Goal: Transaction & Acquisition: Subscribe to service/newsletter

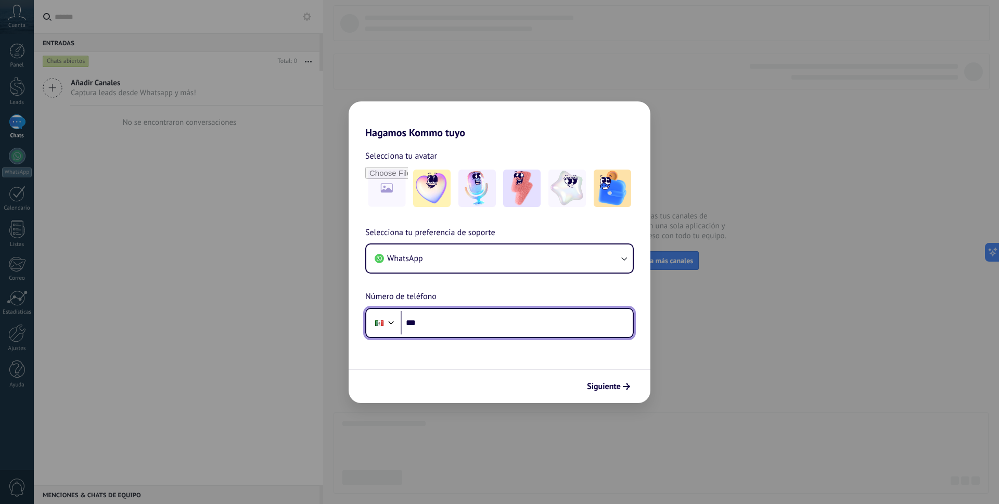
click at [464, 328] on input "***" at bounding box center [517, 323] width 232 height 24
type input "**********"
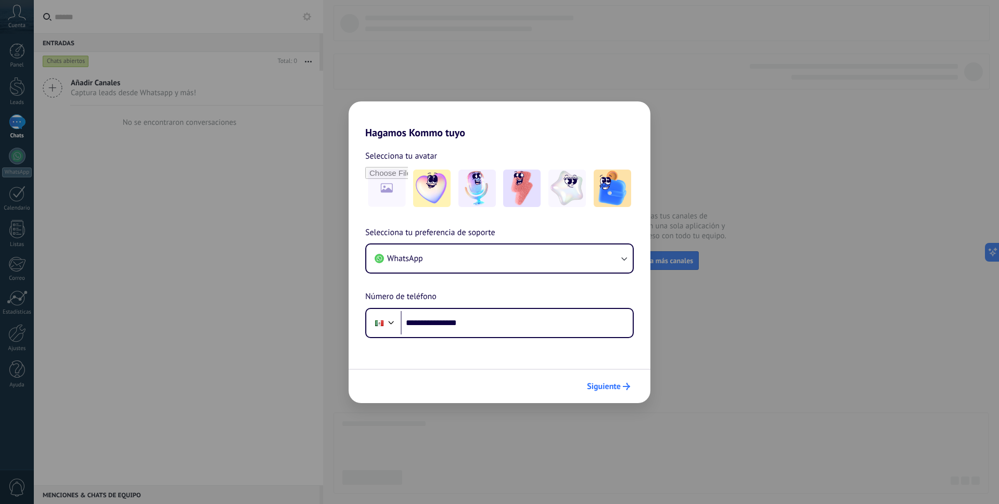
click at [622, 387] on span "Siguiente" at bounding box center [608, 386] width 43 height 7
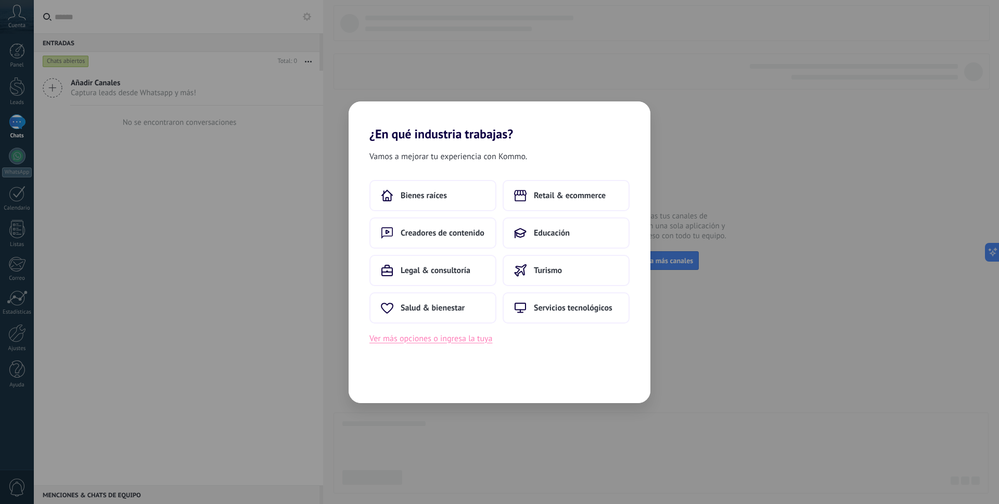
click at [443, 343] on button "Ver más opciones o ingresa la tuya" at bounding box center [431, 339] width 123 height 14
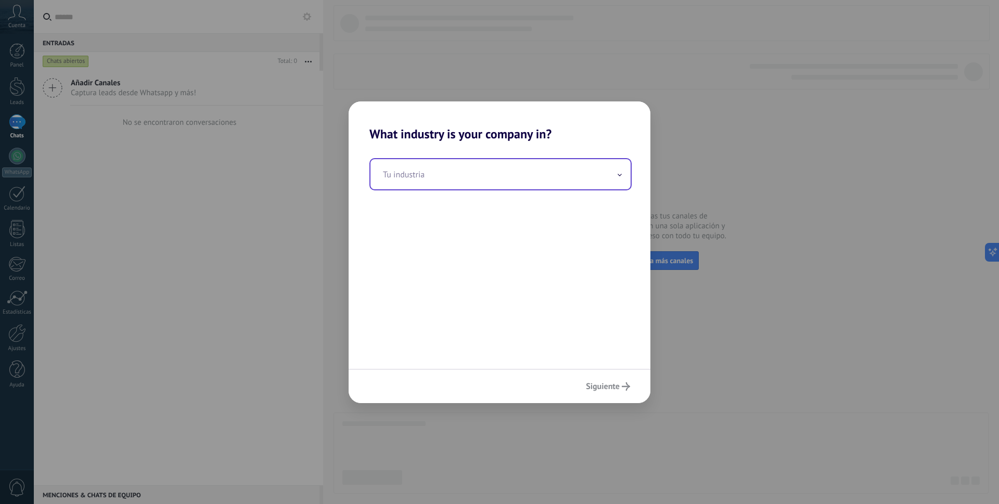
click at [419, 174] on input "text" at bounding box center [501, 174] width 260 height 30
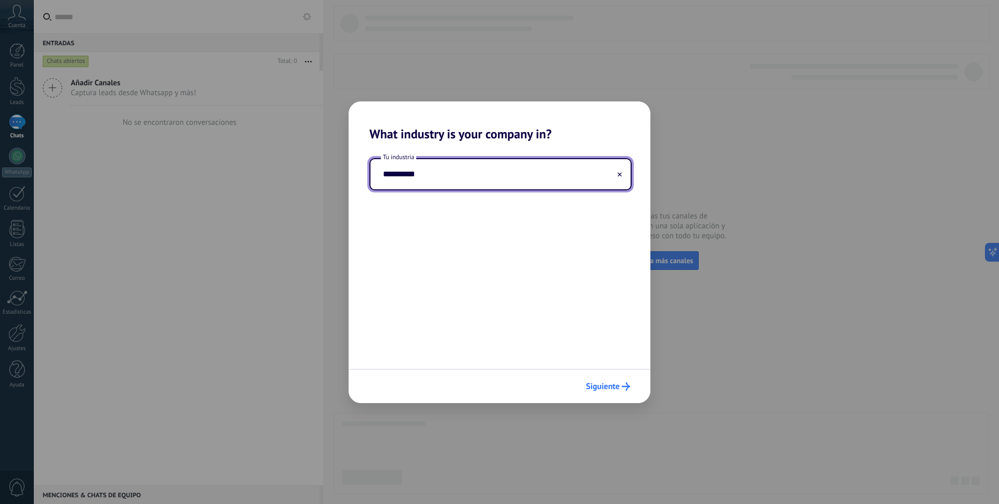
type input "**********"
click at [617, 387] on span "Siguiente" at bounding box center [603, 386] width 34 height 7
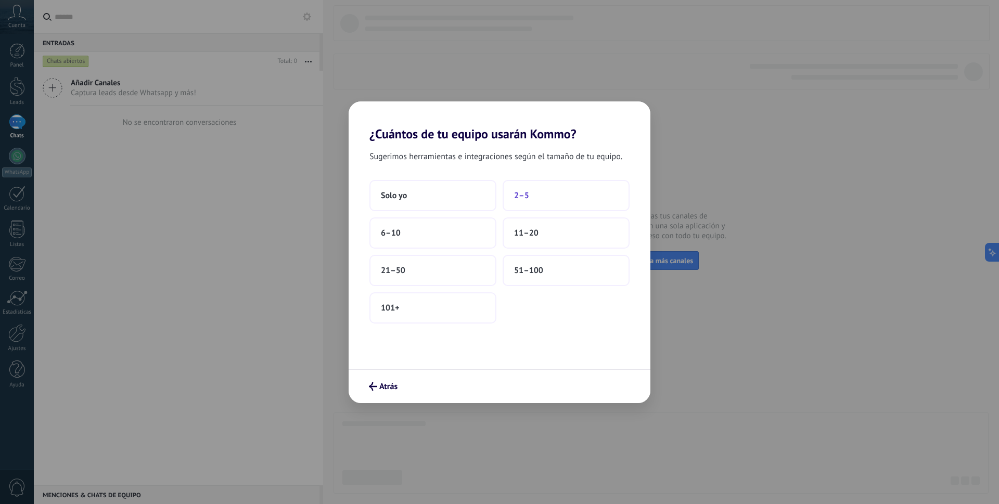
click at [522, 194] on span "2–5" at bounding box center [521, 196] width 15 height 10
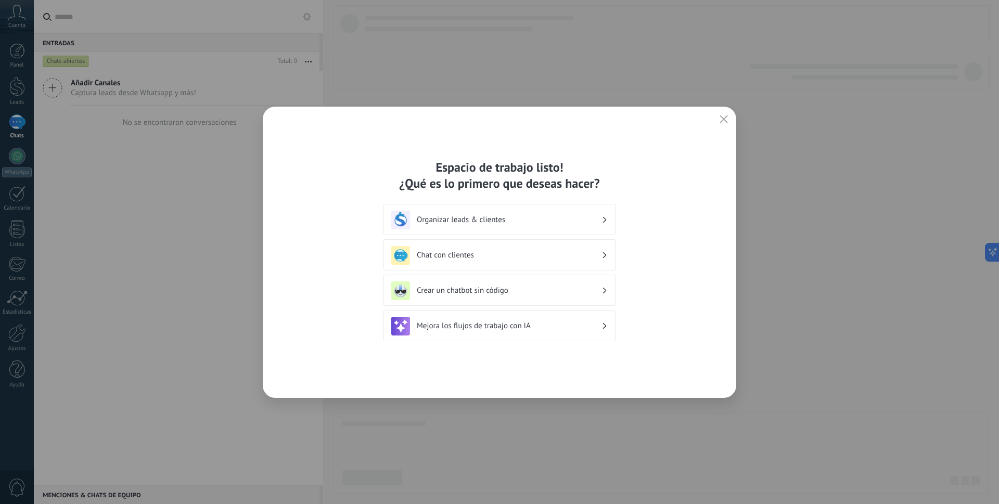
click at [603, 255] on icon at bounding box center [605, 255] width 4 height 6
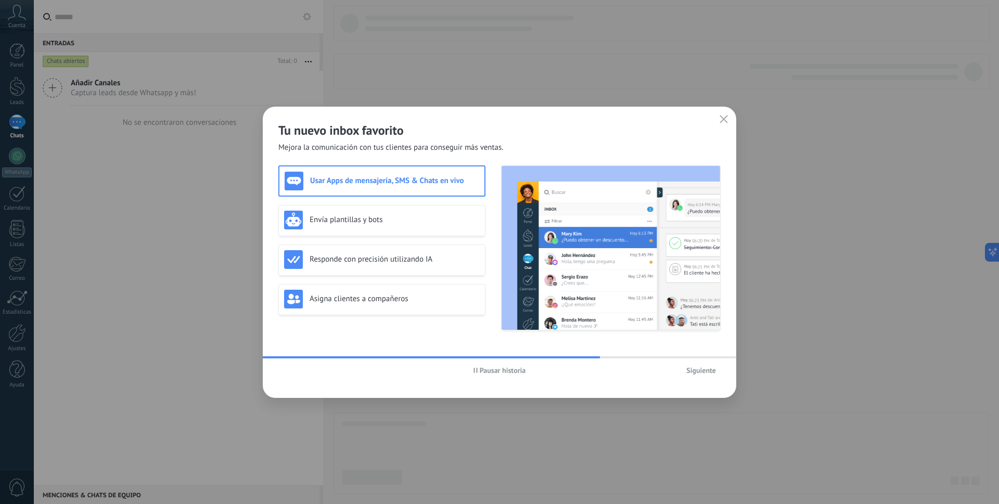
click at [491, 370] on span "Pausar historia" at bounding box center [503, 370] width 46 height 7
click at [339, 226] on div "Envía plantillas y bots" at bounding box center [382, 220] width 196 height 19
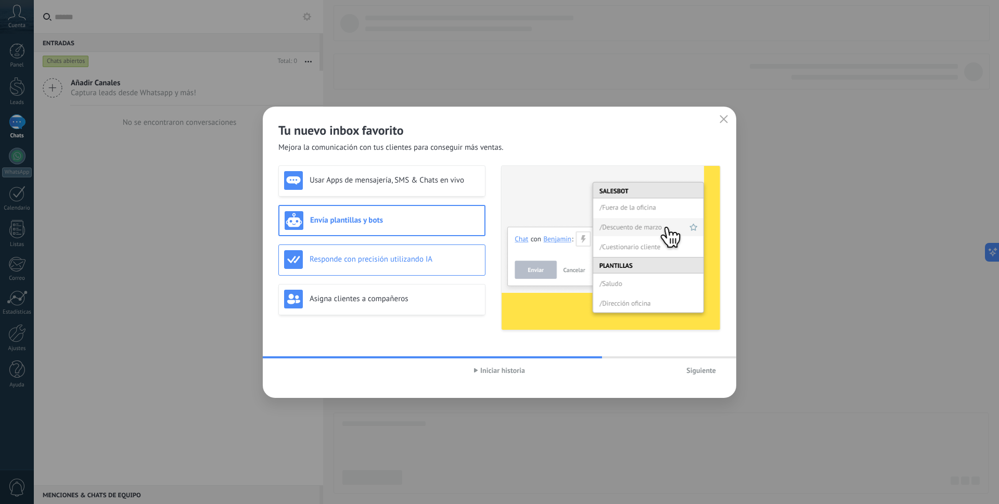
click at [350, 270] on div "Responde con precisión utilizando IA" at bounding box center [381, 260] width 207 height 31
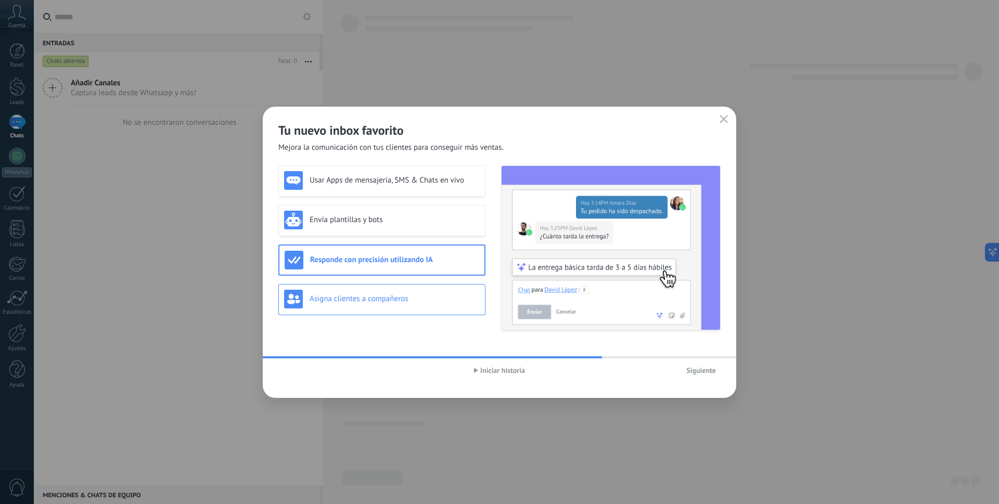
click at [344, 303] on h3 "Asigna clientes a compañeros" at bounding box center [395, 299] width 170 height 10
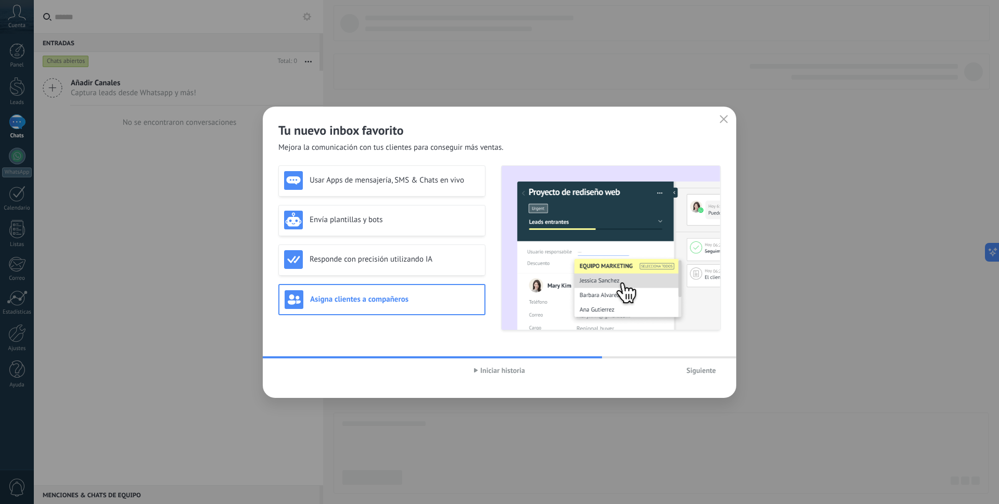
click at [490, 372] on span "Iniciar historia" at bounding box center [502, 370] width 45 height 7
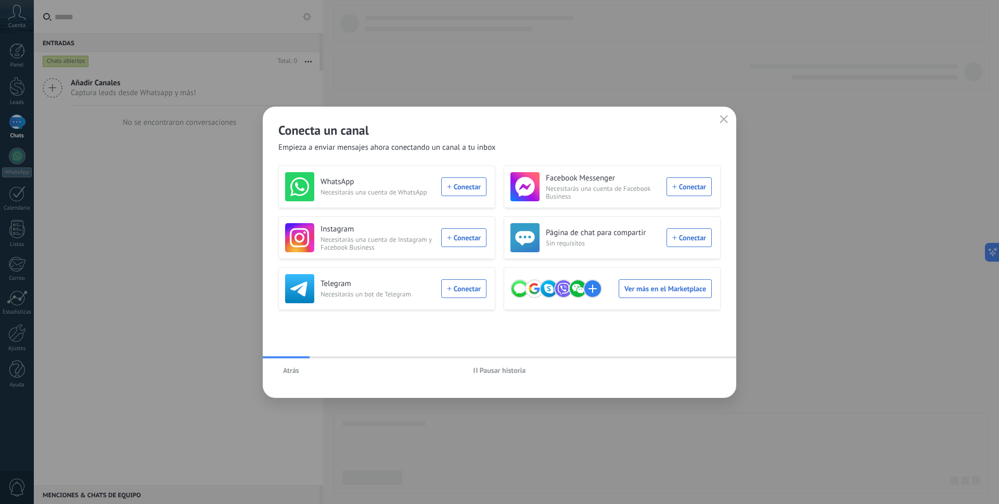
click at [503, 372] on span "Pausar historia" at bounding box center [503, 370] width 46 height 7
click at [455, 194] on div "WhatsApp Necesitarás una cuenta de WhatsApp Conectar" at bounding box center [385, 186] width 201 height 29
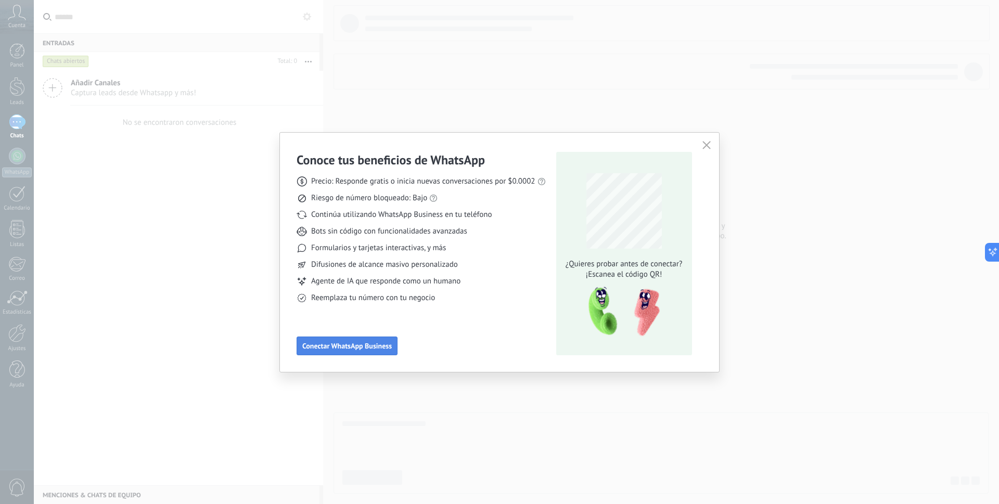
click at [348, 347] on span "Conectar WhatsApp Business" at bounding box center [347, 346] width 90 height 7
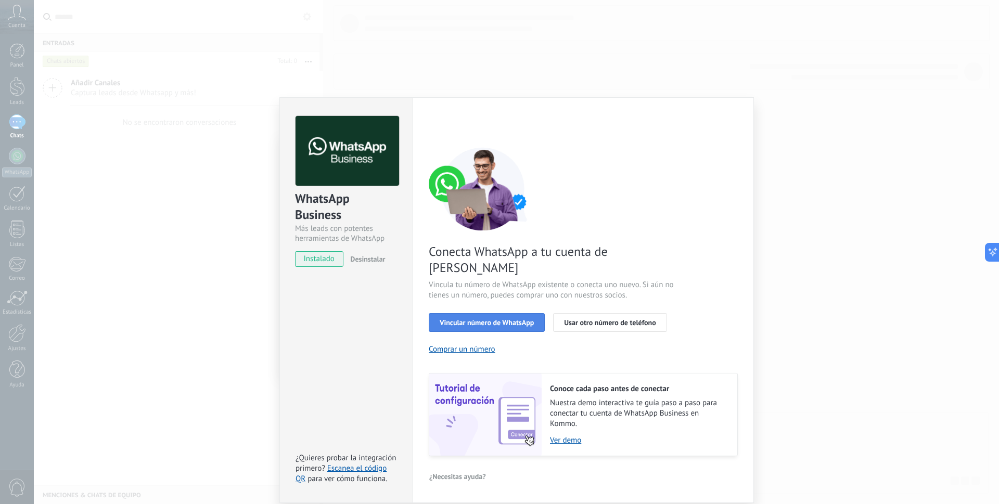
click at [468, 319] on span "Vincular número de WhatsApp" at bounding box center [487, 322] width 94 height 7
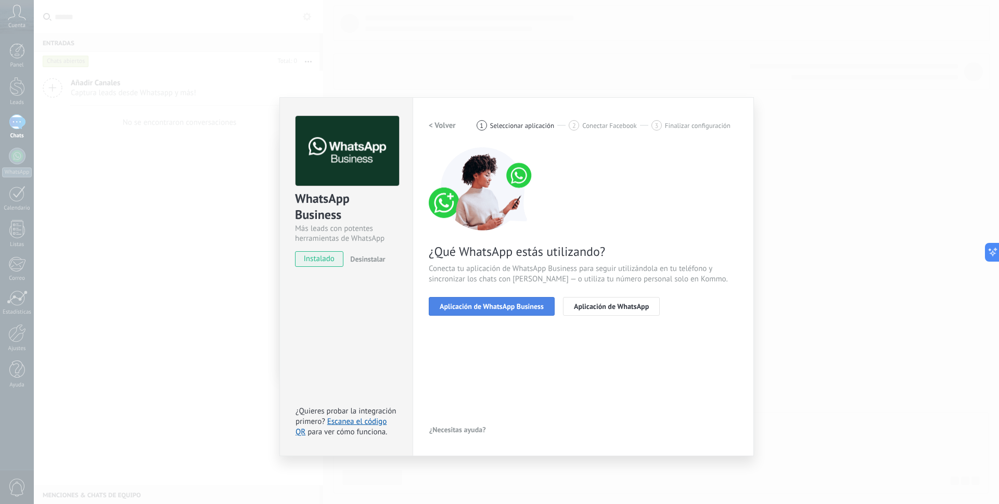
click at [492, 308] on span "Aplicación de WhatsApp Business" at bounding box center [492, 306] width 104 height 7
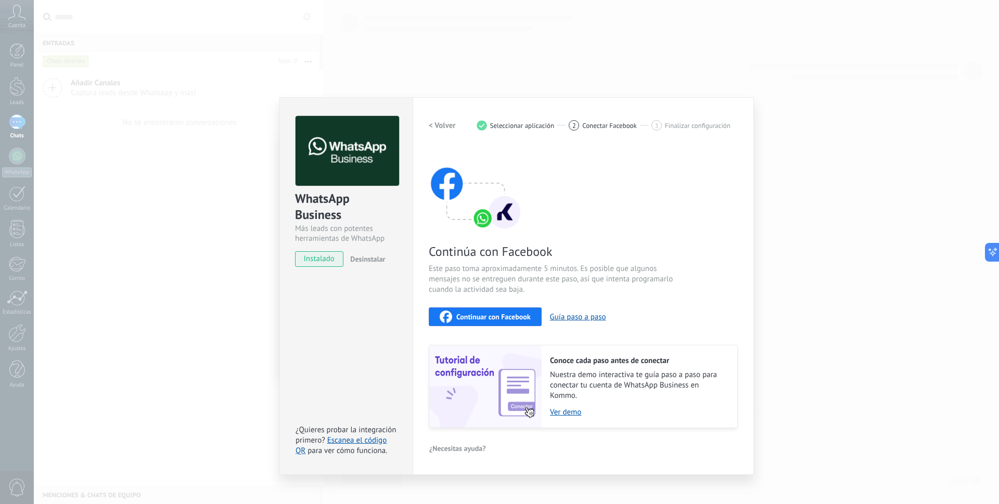
click at [478, 321] on span "Continuar con Facebook" at bounding box center [494, 316] width 74 height 7
click at [508, 320] on span "Continuar con Facebook" at bounding box center [494, 316] width 74 height 7
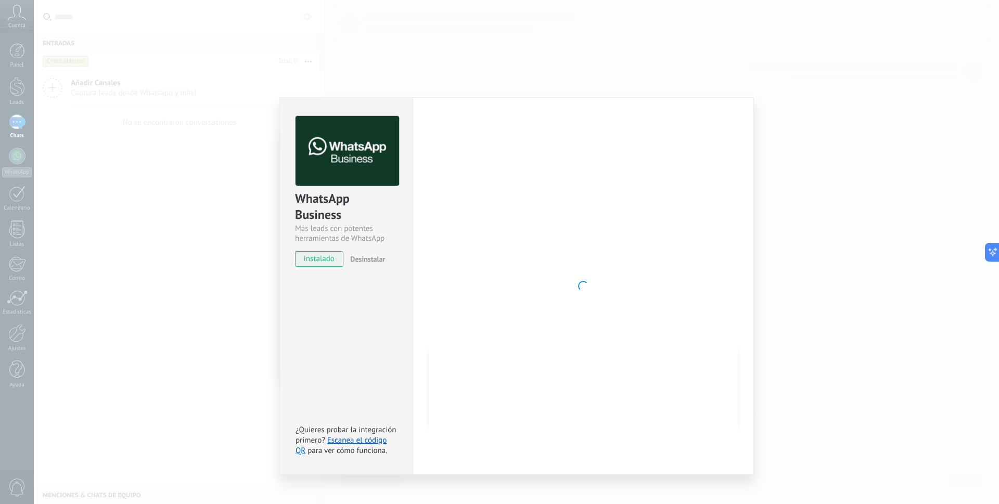
click at [324, 262] on span "instalado" at bounding box center [319, 259] width 47 height 16
click at [324, 258] on span "instalado" at bounding box center [319, 259] width 47 height 16
click at [374, 442] on link "Escanea el código QR" at bounding box center [341, 446] width 91 height 20
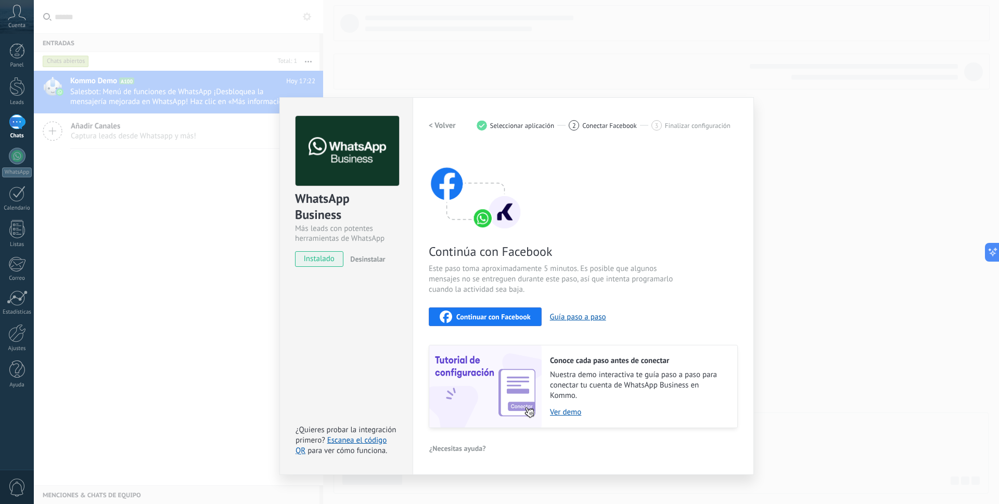
click at [494, 315] on span "Continuar con Facebook" at bounding box center [494, 316] width 74 height 7
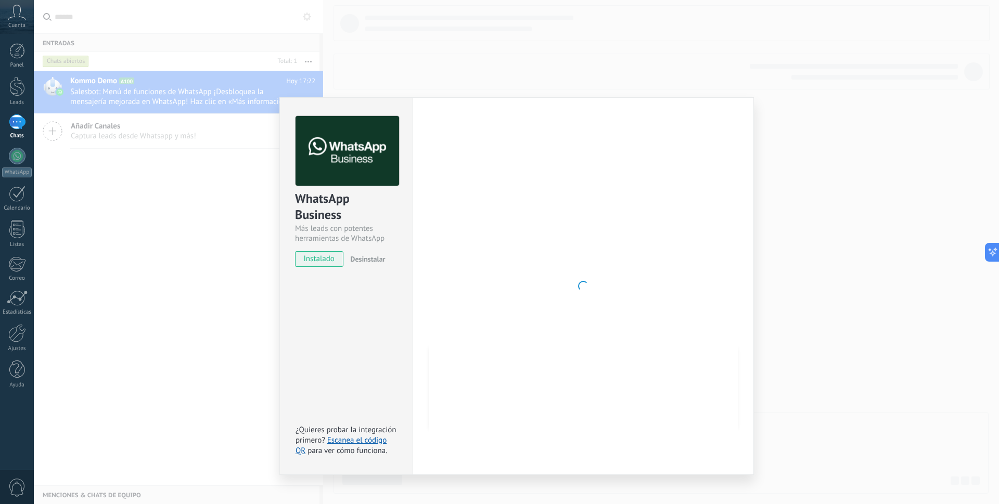
click at [119, 103] on div "WhatsApp Business Más leads con potentes herramientas de WhatsApp instalado Des…" at bounding box center [517, 252] width 966 height 504
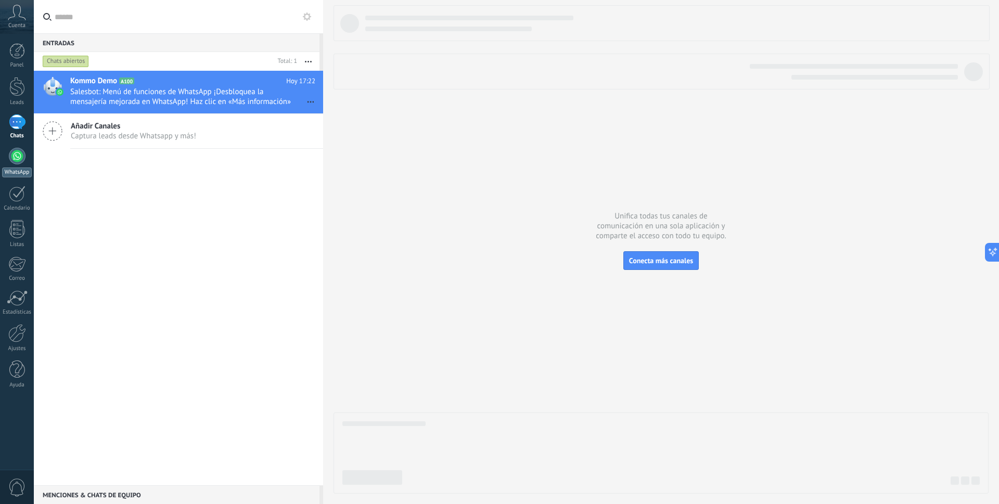
click at [14, 158] on div at bounding box center [17, 156] width 17 height 17
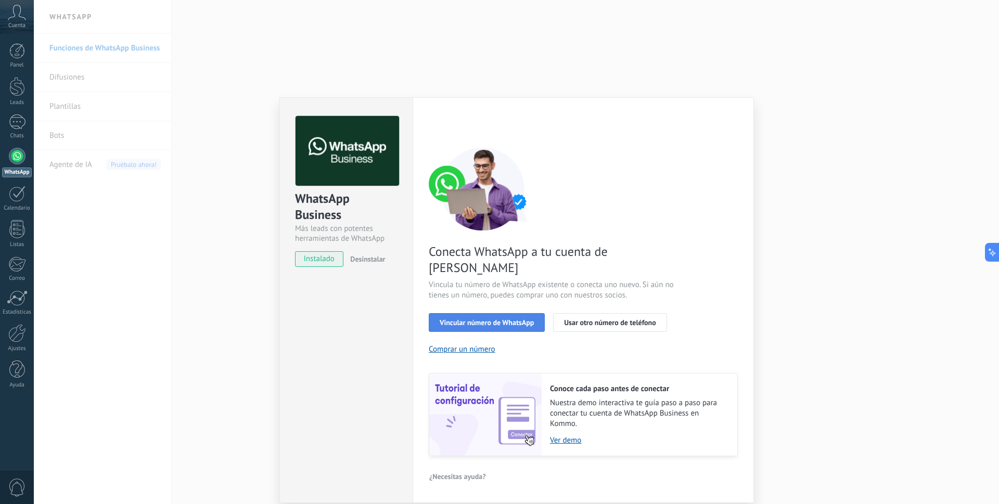
click at [473, 319] on span "Vincular número de WhatsApp" at bounding box center [487, 322] width 94 height 7
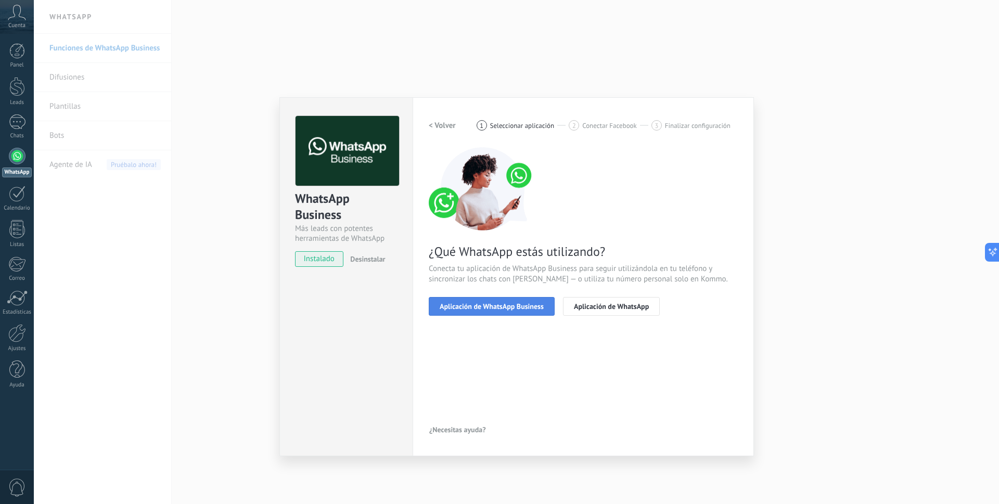
click at [461, 309] on span "Aplicación de WhatsApp Business" at bounding box center [492, 306] width 104 height 7
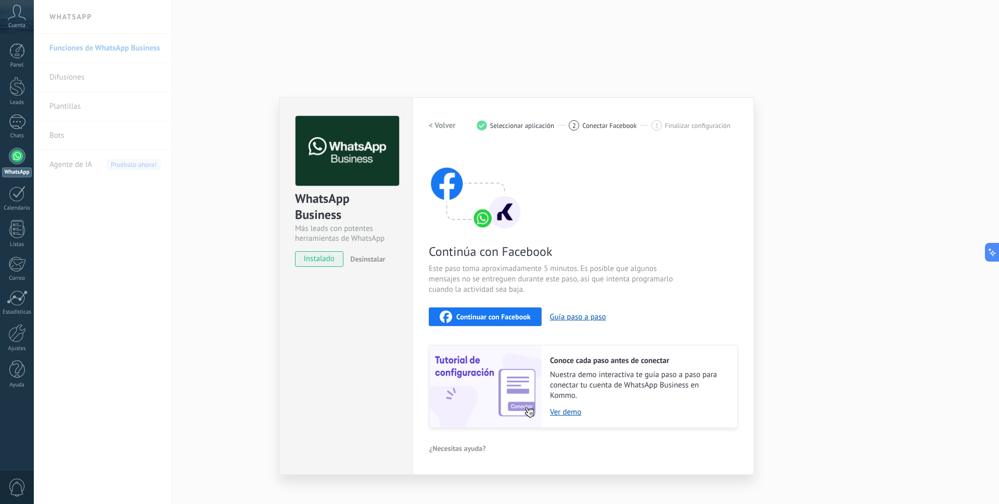
click at [491, 316] on span "Continuar con Facebook" at bounding box center [494, 316] width 74 height 7
click at [134, 171] on div "WhatsApp Business Más leads con potentes herramientas de WhatsApp instalado Des…" at bounding box center [517, 252] width 966 height 504
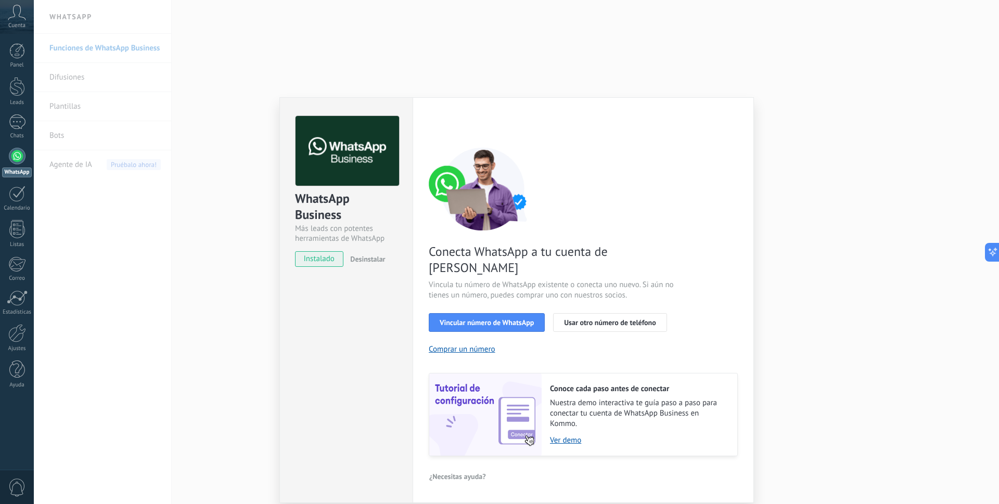
click at [324, 258] on span "instalado" at bounding box center [319, 259] width 47 height 16
click at [116, 248] on div "WhatsApp Business Más leads con potentes herramientas de WhatsApp instalado Des…" at bounding box center [517, 252] width 966 height 504
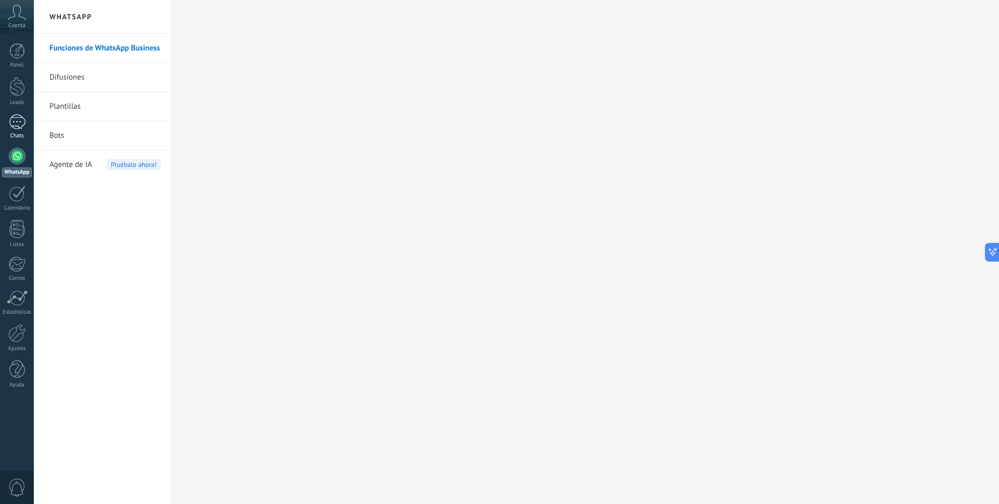
click at [16, 124] on div "1" at bounding box center [17, 122] width 17 height 15
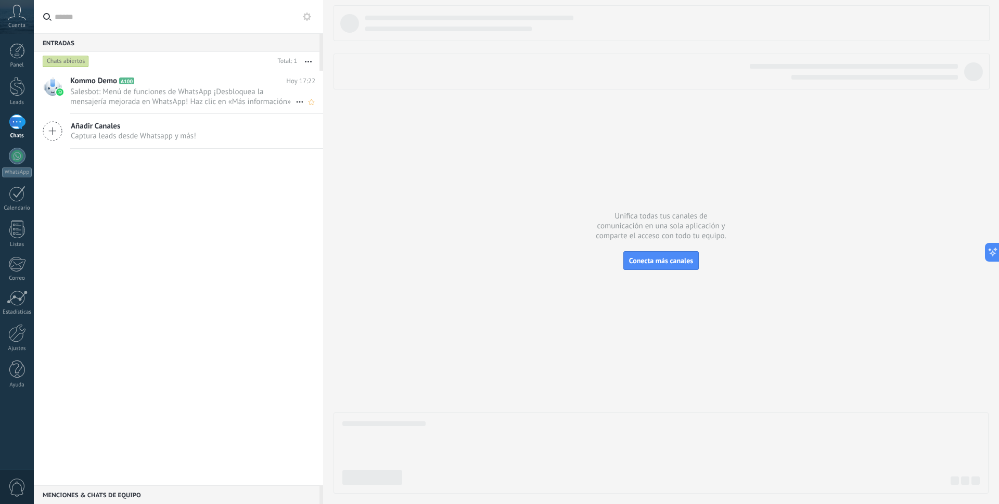
click at [99, 95] on span "Salesbot: Menú de funciones de WhatsApp ¡Desbloquea la mensajería mejorada en W…" at bounding box center [182, 97] width 225 height 20
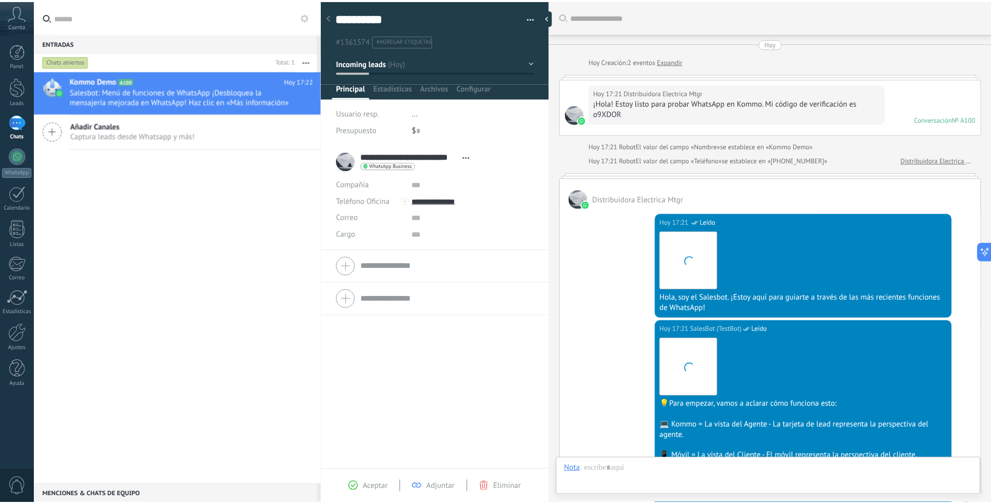
scroll to position [16, 0]
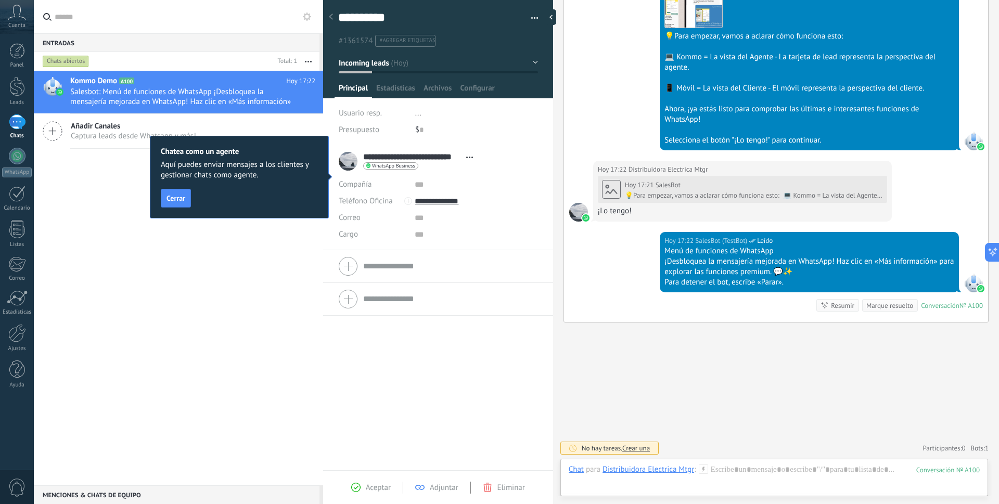
drag, startPoint x: 10, startPoint y: 18, endPoint x: 18, endPoint y: 37, distance: 20.8
click at [10, 18] on icon at bounding box center [17, 13] width 18 height 16
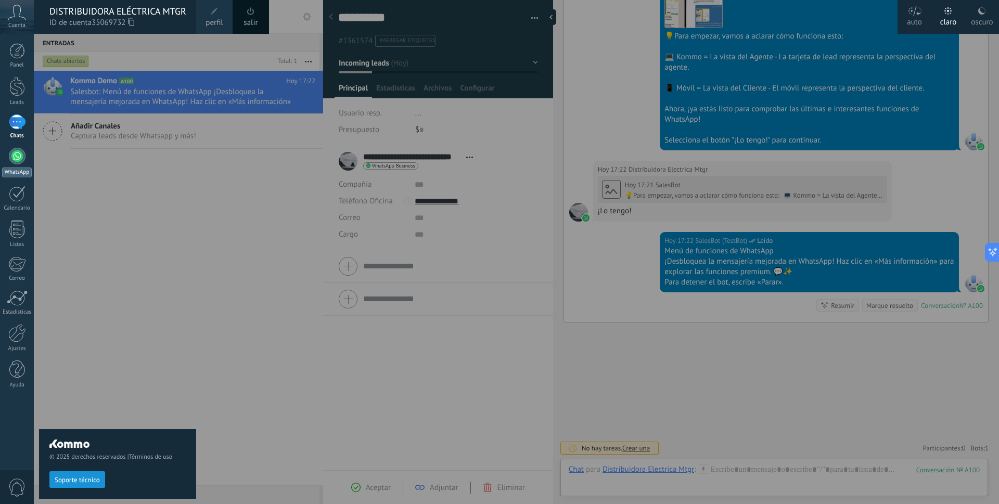
click at [17, 164] on link "WhatsApp" at bounding box center [17, 163] width 34 height 30
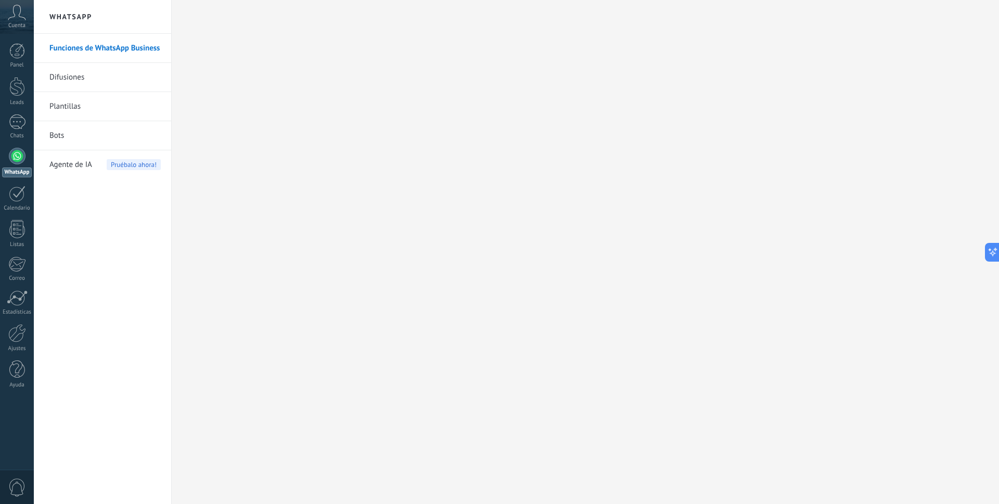
click at [71, 79] on link "Difusiones" at bounding box center [104, 77] width 111 height 29
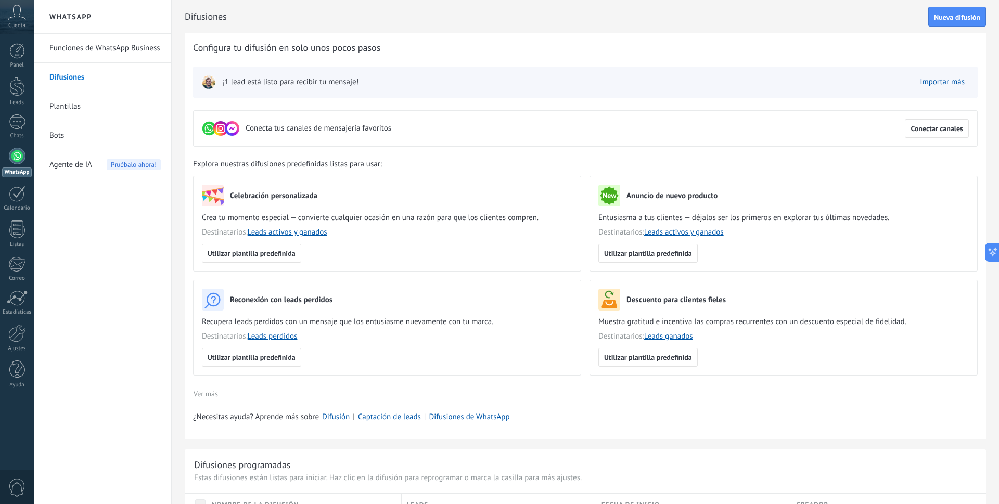
click at [60, 104] on link "Plantillas" at bounding box center [104, 106] width 111 height 29
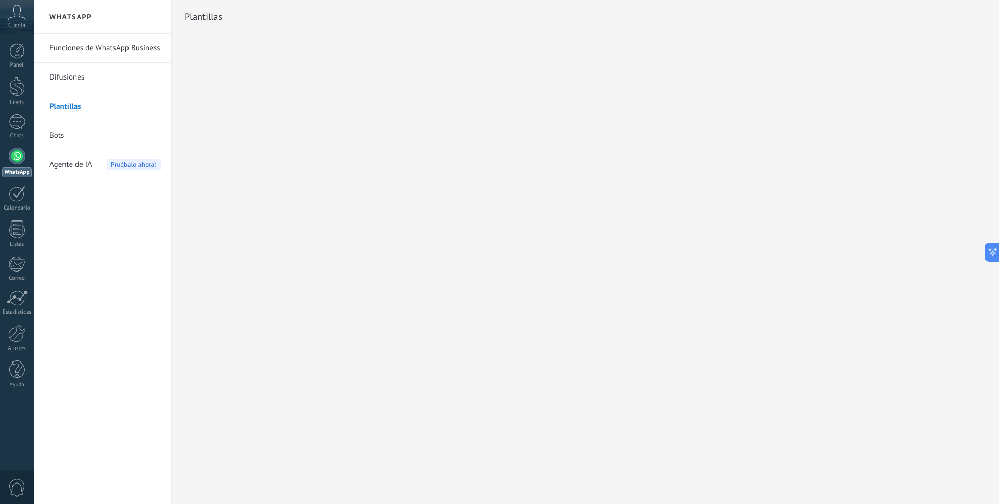
click at [93, 45] on link "Funciones de WhatsApp Business" at bounding box center [104, 48] width 111 height 29
click at [96, 48] on link "Funciones de WhatsApp Business" at bounding box center [104, 48] width 111 height 29
click at [19, 26] on span "Cuenta" at bounding box center [16, 25] width 17 height 7
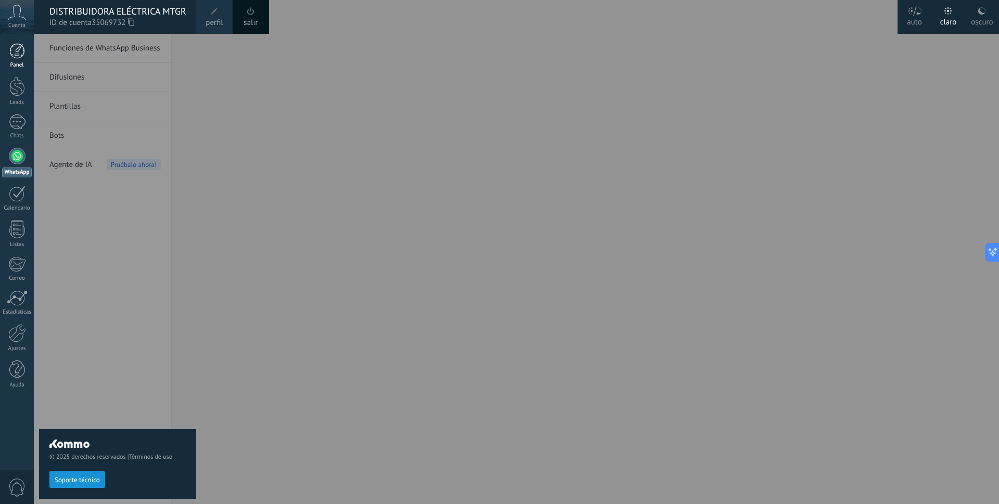
click at [20, 62] on div "Panel" at bounding box center [17, 65] width 30 height 7
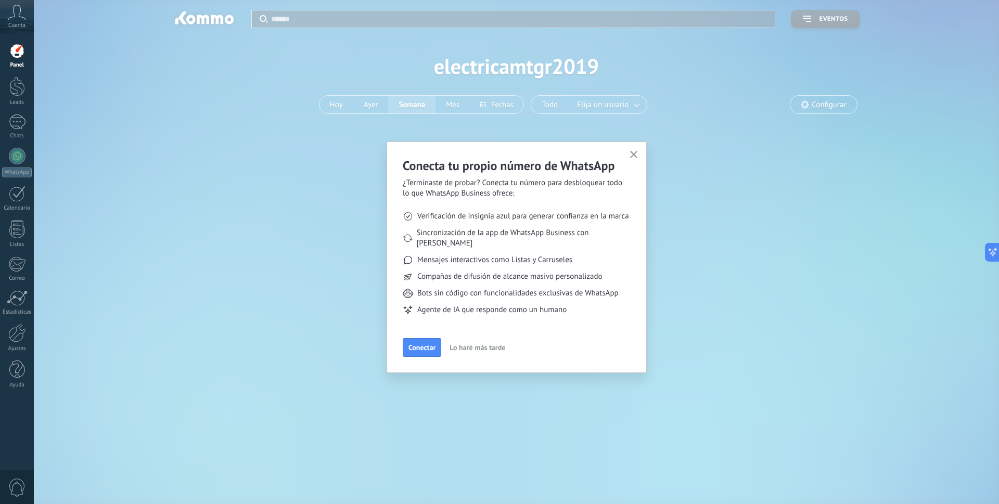
drag, startPoint x: 22, startPoint y: 93, endPoint x: 36, endPoint y: 108, distance: 20.3
click at [22, 93] on div at bounding box center [17, 86] width 16 height 19
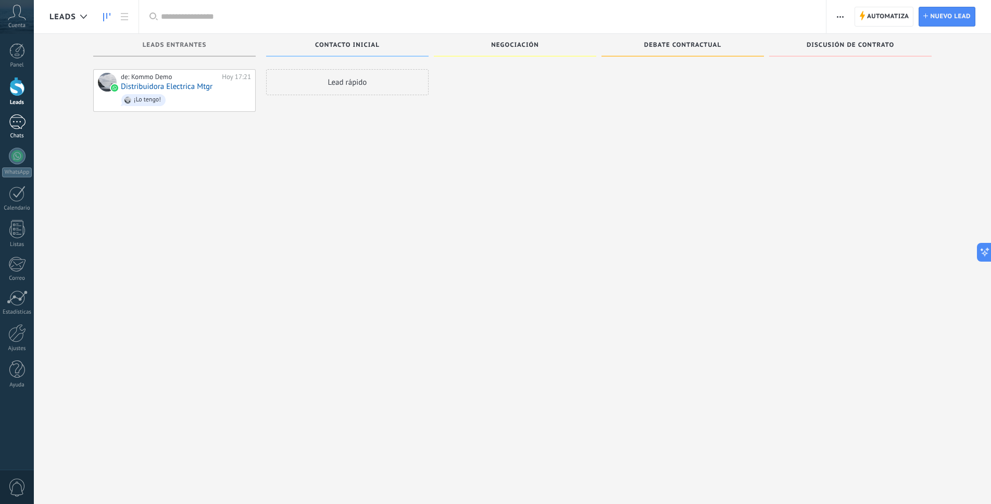
click at [21, 125] on div "1" at bounding box center [17, 122] width 17 height 15
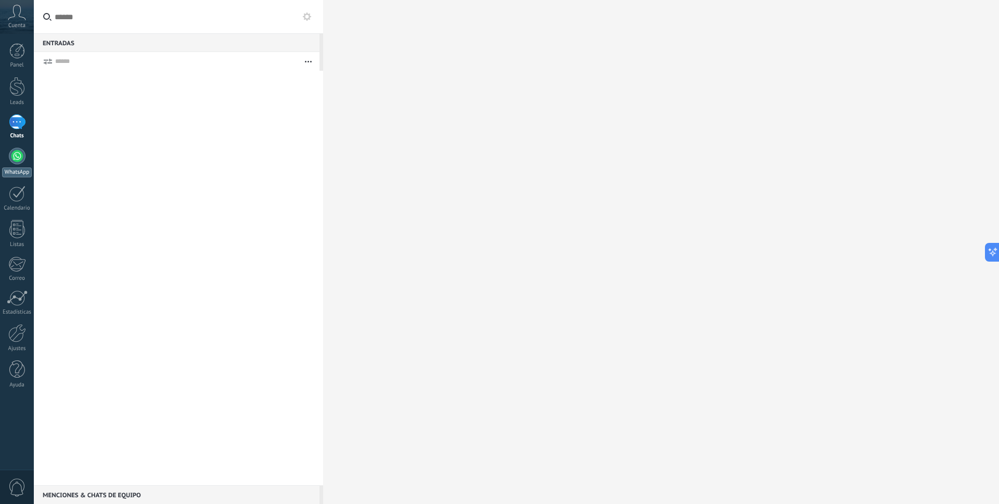
click at [19, 153] on div at bounding box center [17, 156] width 17 height 17
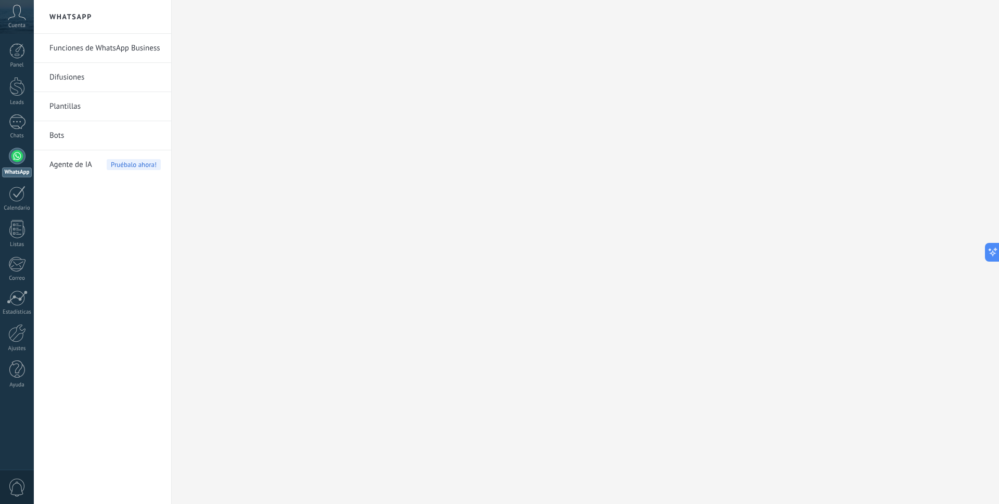
click at [21, 20] on div "Cuenta" at bounding box center [17, 17] width 34 height 34
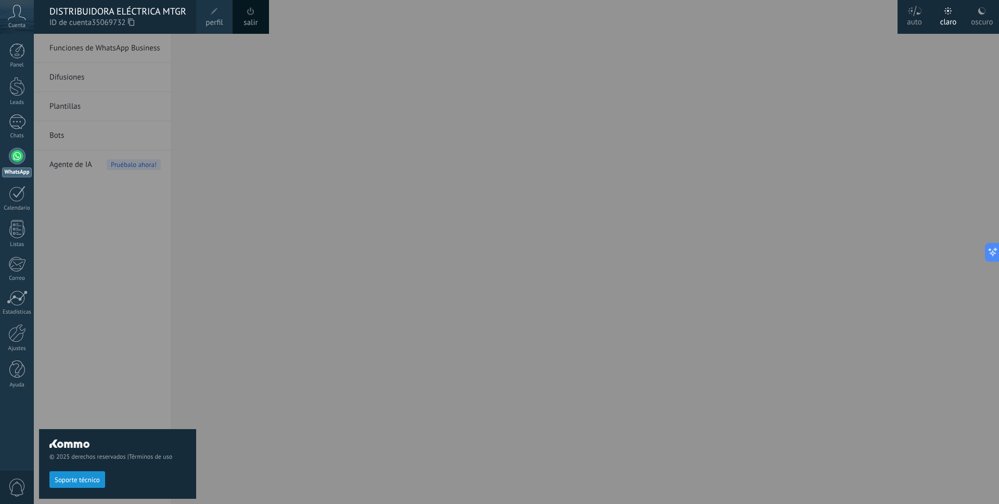
click at [66, 18] on span "ID de cuenta 35069732" at bounding box center [117, 22] width 136 height 11
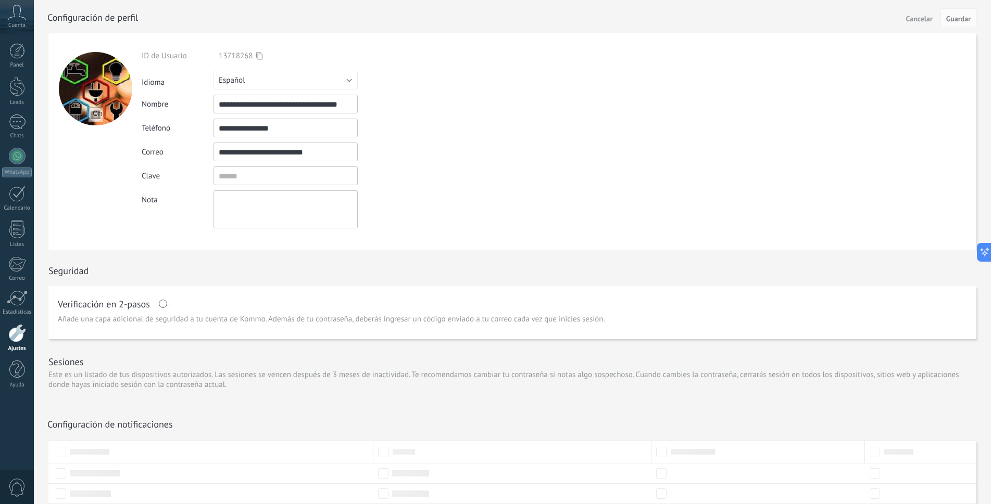
click at [162, 302] on label at bounding box center [165, 304] width 12 height 17
click at [70, 361] on h1 "Sesiones" at bounding box center [65, 362] width 35 height 12
click at [23, 207] on div "Calendario" at bounding box center [17, 208] width 30 height 7
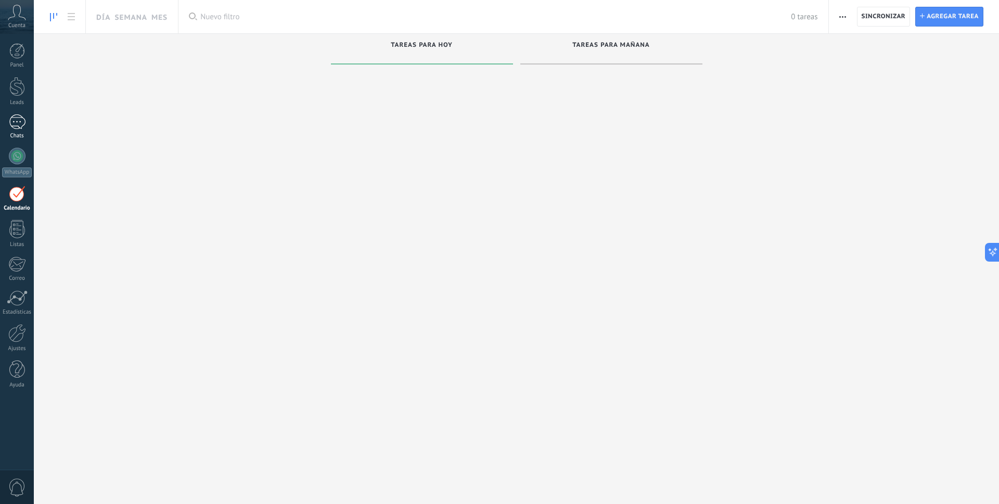
click at [19, 117] on div "1" at bounding box center [17, 122] width 17 height 15
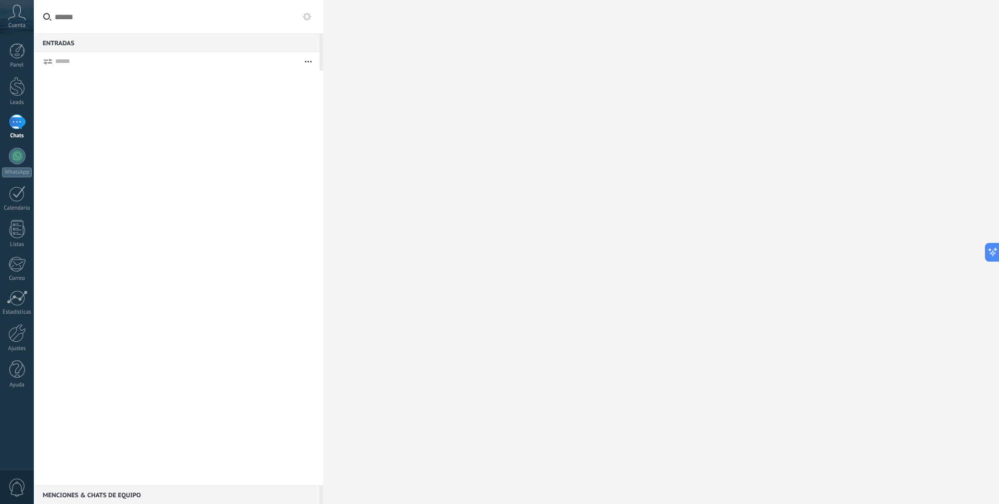
click at [307, 57] on button "button" at bounding box center [308, 61] width 22 height 19
click at [281, 144] on span "Más recientes" at bounding box center [269, 145] width 46 height 21
click at [57, 61] on input "text" at bounding box center [161, 61] width 213 height 10
click at [19, 130] on div "1" at bounding box center [17, 122] width 17 height 15
click at [17, 204] on link "Calendario" at bounding box center [17, 199] width 34 height 26
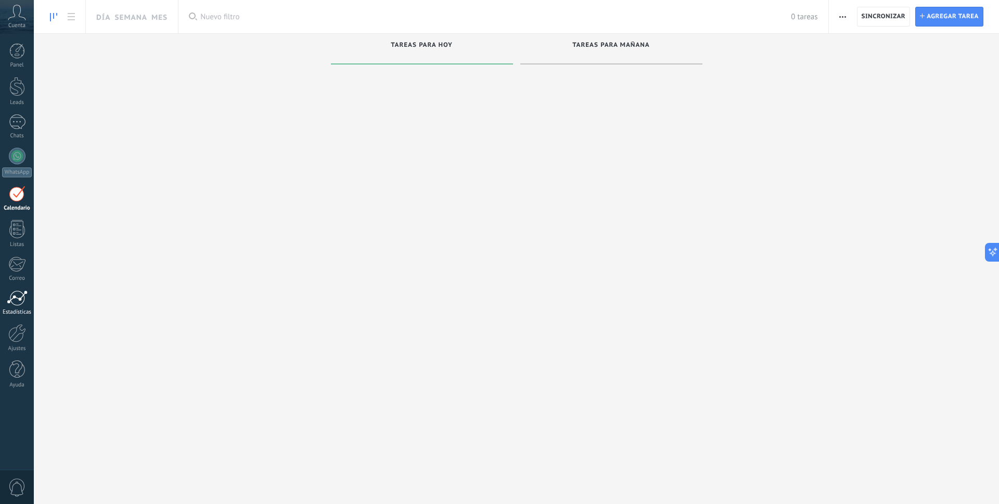
click at [20, 305] on div at bounding box center [17, 298] width 21 height 16
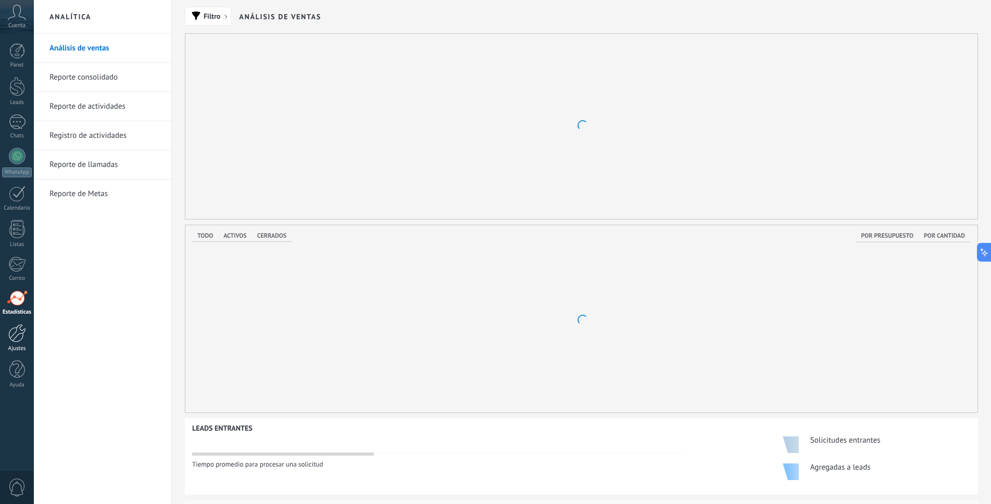
click at [11, 340] on div at bounding box center [17, 333] width 18 height 18
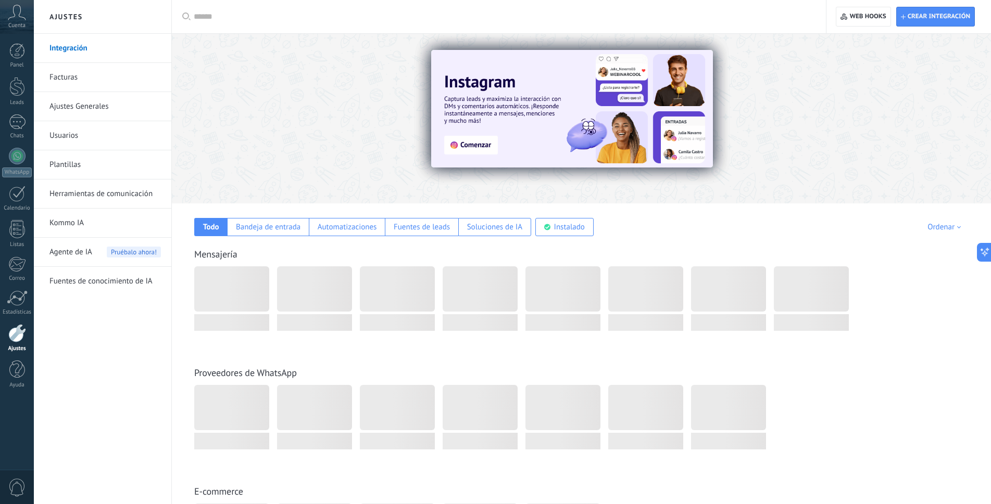
click at [19, 19] on icon at bounding box center [17, 13] width 18 height 16
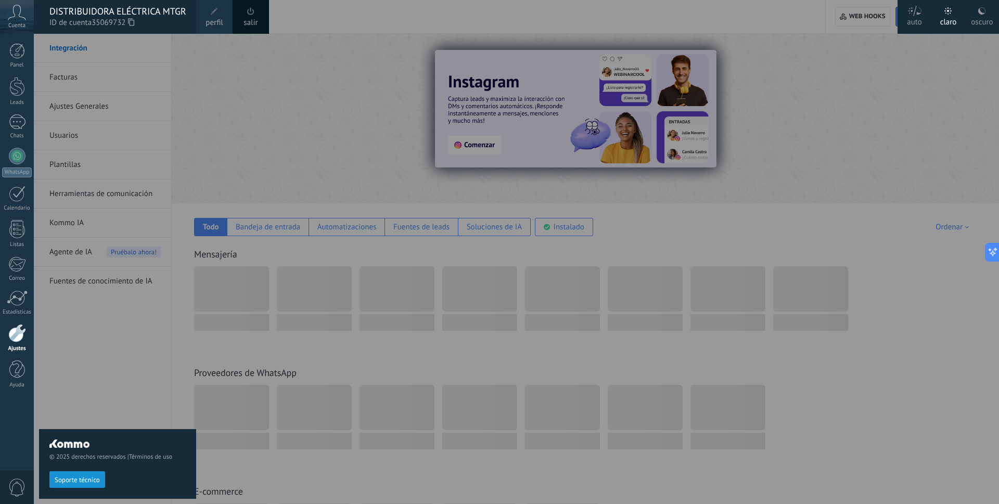
click at [280, 231] on div at bounding box center [533, 252] width 999 height 504
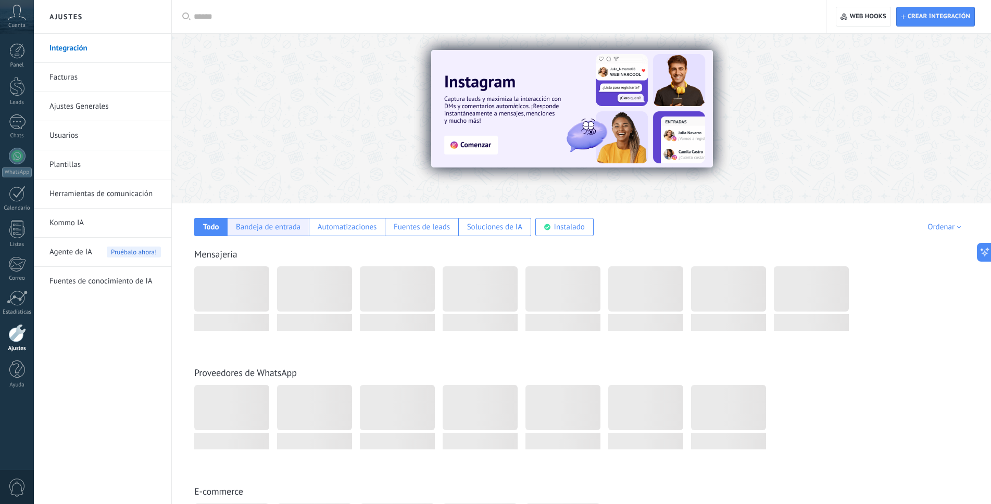
click at [271, 229] on div "Bandeja de entrada" at bounding box center [268, 227] width 65 height 10
click at [571, 226] on div "Instalado" at bounding box center [569, 227] width 31 height 10
click at [20, 20] on div "Cuenta" at bounding box center [17, 17] width 34 height 34
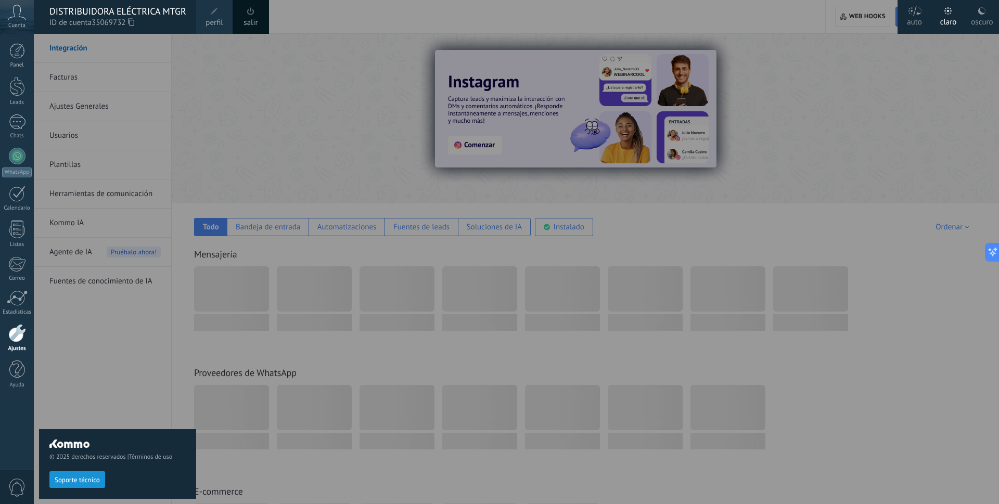
click at [133, 19] on icon at bounding box center [131, 22] width 6 height 8
click at [244, 201] on div at bounding box center [533, 252] width 999 height 504
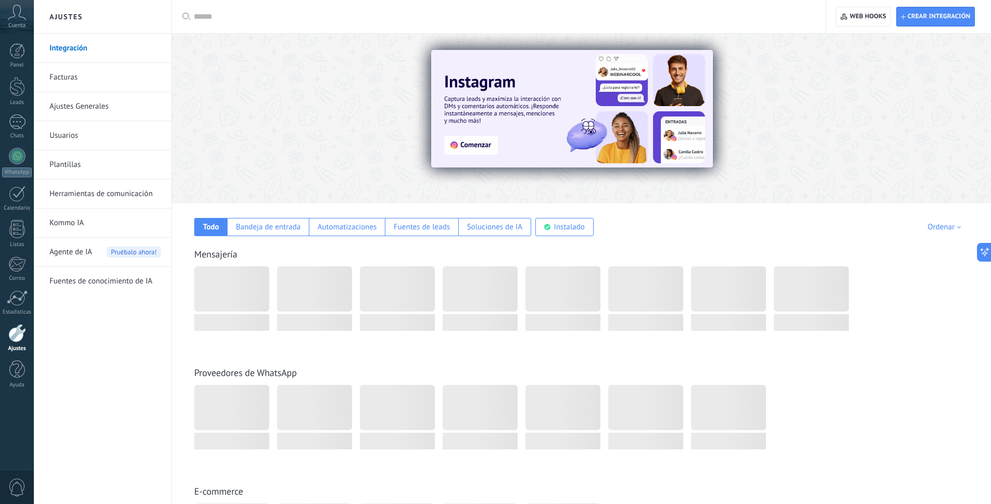
click at [20, 158] on div at bounding box center [17, 156] width 17 height 17
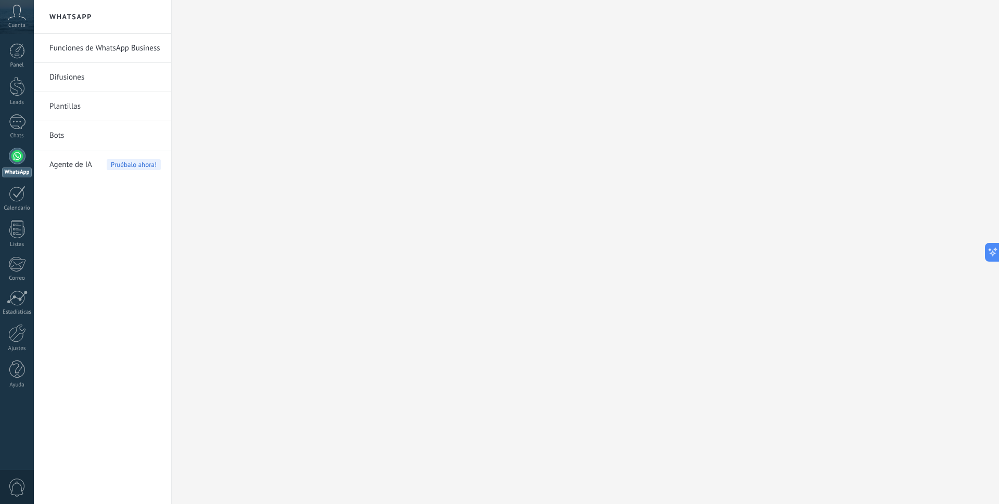
click at [118, 45] on link "Funciones de WhatsApp Business" at bounding box center [104, 48] width 111 height 29
drag, startPoint x: 18, startPoint y: 54, endPoint x: 21, endPoint y: 62, distance: 8.4
click at [18, 54] on div at bounding box center [17, 51] width 16 height 16
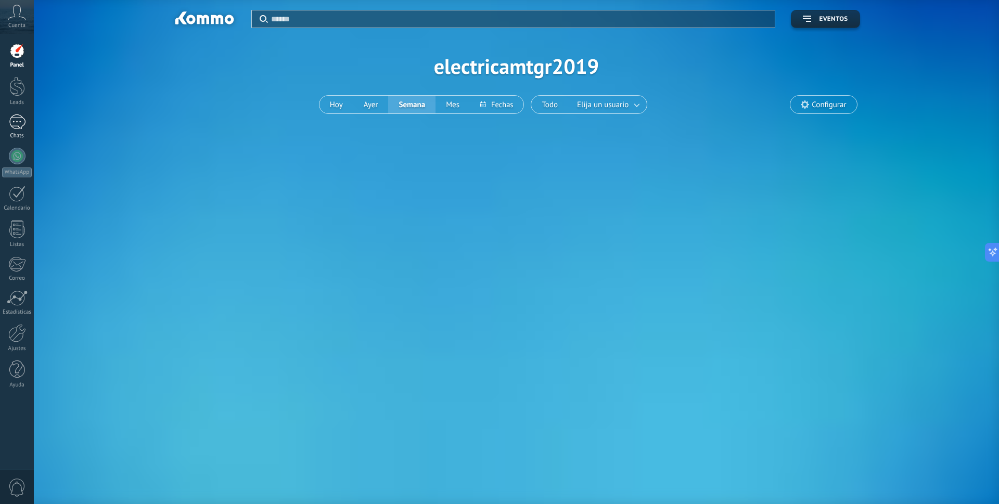
click at [20, 85] on div at bounding box center [17, 86] width 16 height 19
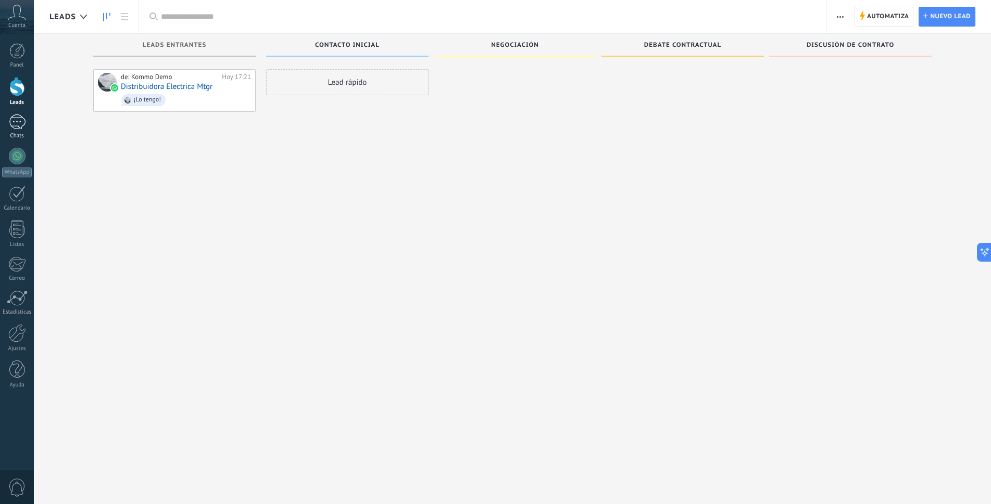
click at [20, 123] on div "1" at bounding box center [17, 122] width 17 height 15
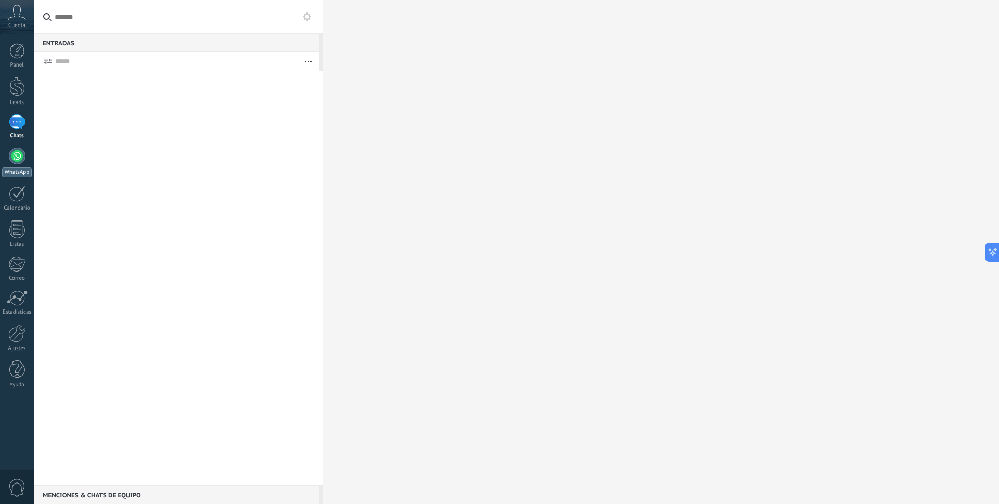
click at [19, 155] on div at bounding box center [17, 156] width 17 height 17
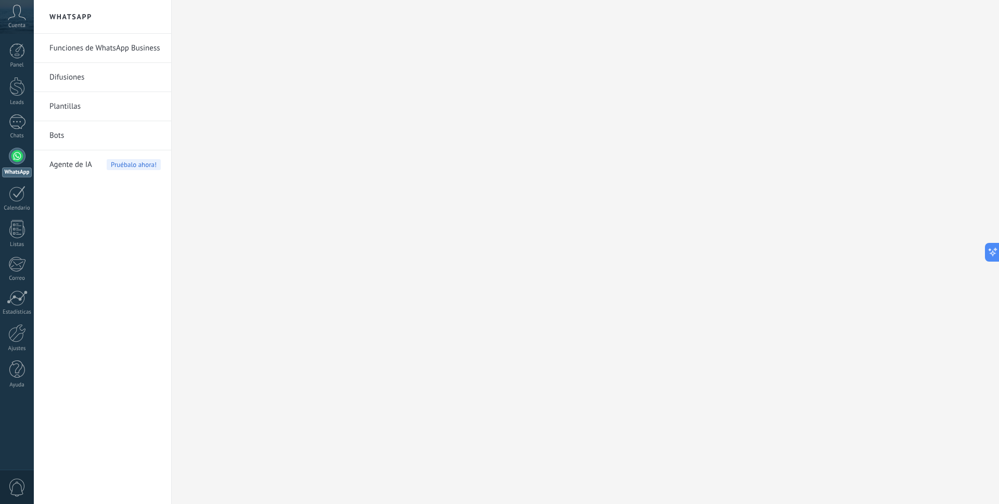
click at [19, 490] on span "0" at bounding box center [17, 488] width 18 height 18
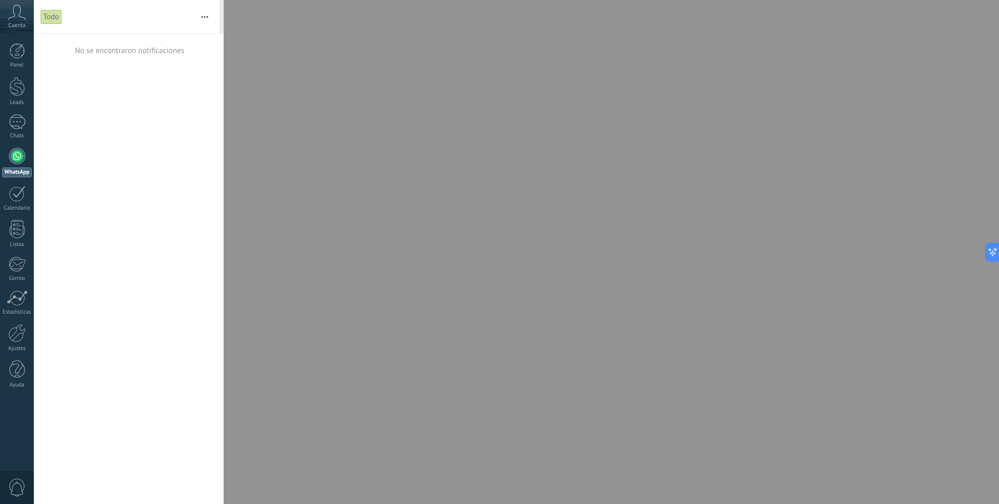
click at [18, 15] on icon at bounding box center [17, 13] width 18 height 16
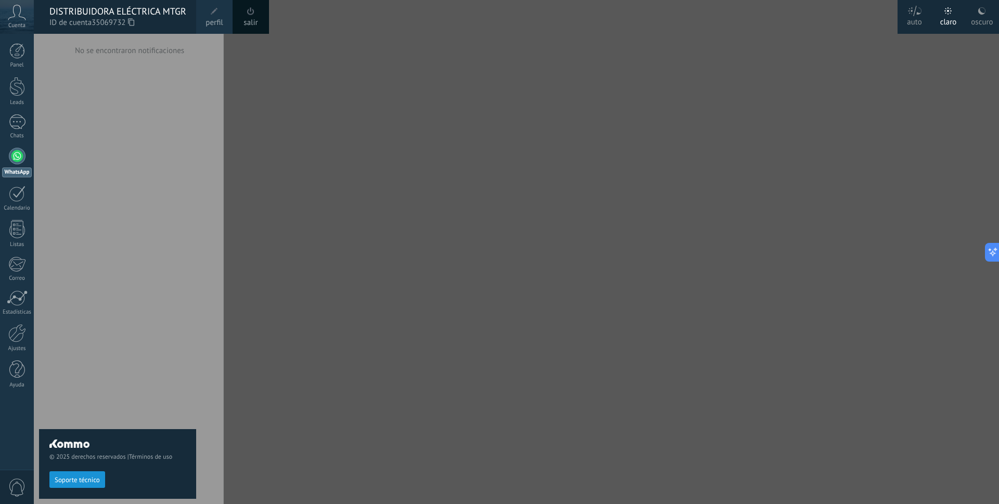
click at [248, 17] on div "salir" at bounding box center [251, 17] width 36 height 34
